Goal: Information Seeking & Learning: Learn about a topic

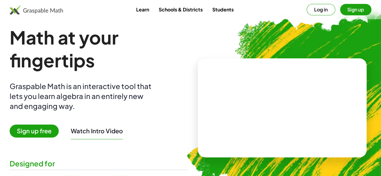
scroll to position [4, 0]
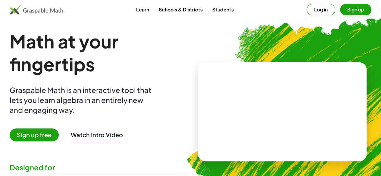
click at [237, 112] on video at bounding box center [282, 111] width 90 height 45
click at [273, 125] on div at bounding box center [281, 106] width 103 height 48
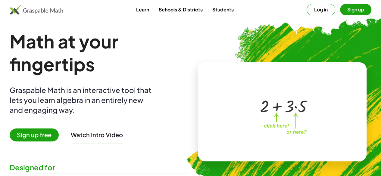
click at [177, 11] on link "Schools & Districts" at bounding box center [181, 9] width 54 height 11
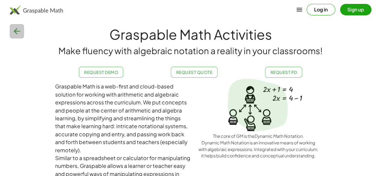
click at [16, 33] on icon "button" at bounding box center [17, 32] width 10 height 10
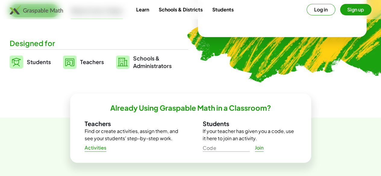
scroll to position [137, 0]
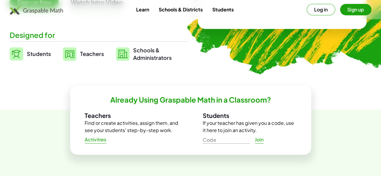
click at [77, 53] on img at bounding box center [70, 54] width 14 height 14
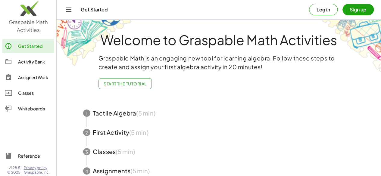
click at [113, 115] on span "button" at bounding box center [219, 113] width 286 height 19
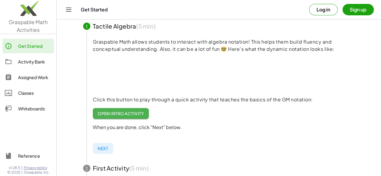
scroll to position [100, 0]
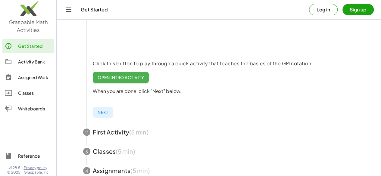
click at [132, 73] on link "Open Intro Activity" at bounding box center [121, 77] width 56 height 11
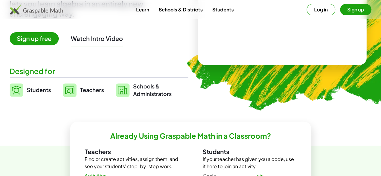
scroll to position [137, 0]
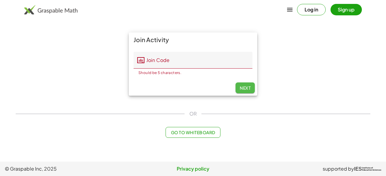
click at [244, 87] on span "Next" at bounding box center [245, 87] width 11 height 5
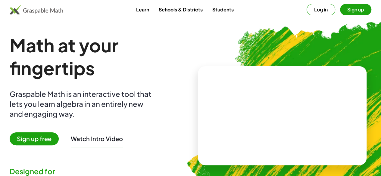
click at [49, 141] on span "Sign up free" at bounding box center [34, 139] width 49 height 13
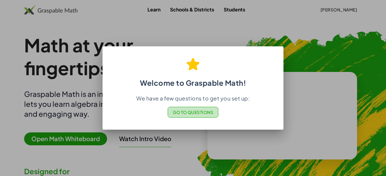
click at [191, 117] on button "Go to Questions" at bounding box center [193, 112] width 51 height 11
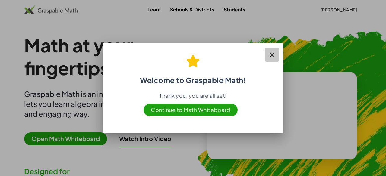
click at [271, 56] on icon "button" at bounding box center [271, 54] width 7 height 7
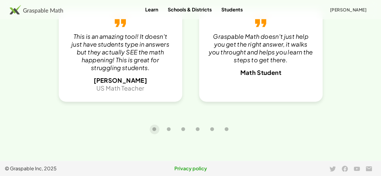
scroll to position [1282, 0]
click at [169, 132] on button "Carousel slide 2 of 6" at bounding box center [169, 130] width 10 height 10
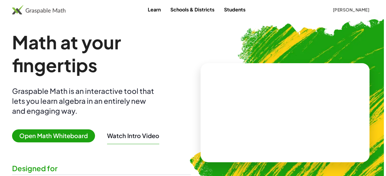
scroll to position [0, 0]
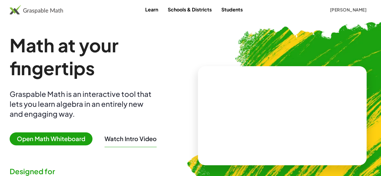
drag, startPoint x: 261, startPoint y: 0, endPoint x: 270, endPoint y: 19, distance: 21.0
click at [270, 19] on div "Learn Schools & Districts Students Victor Perez villegas" at bounding box center [190, 9] width 381 height 19
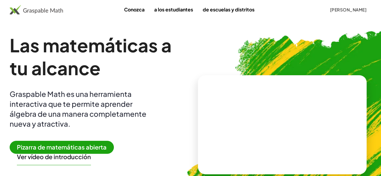
click at [175, 87] on div "Las matemáticas a tu alcance Graspable Math es una herramienta interactiva que …" at bounding box center [99, 125] width 179 height 182
click at [103, 148] on font "Pizarra de matemáticas abierta" at bounding box center [62, 148] width 90 height 8
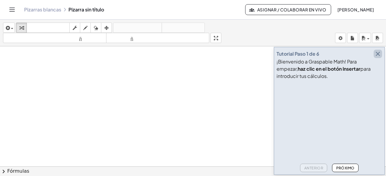
click at [378, 55] on icon "button" at bounding box center [377, 53] width 7 height 7
